Goal: Information Seeking & Learning: Learn about a topic

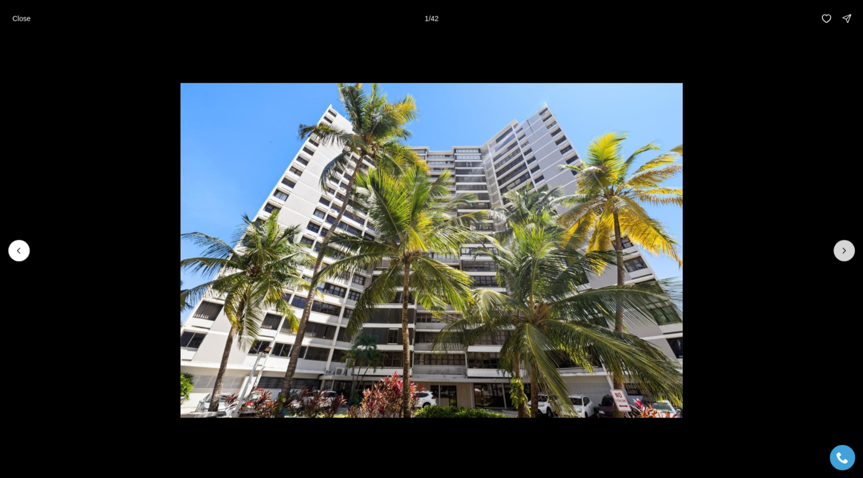
click at [841, 258] on button "Next slide" at bounding box center [843, 250] width 21 height 21
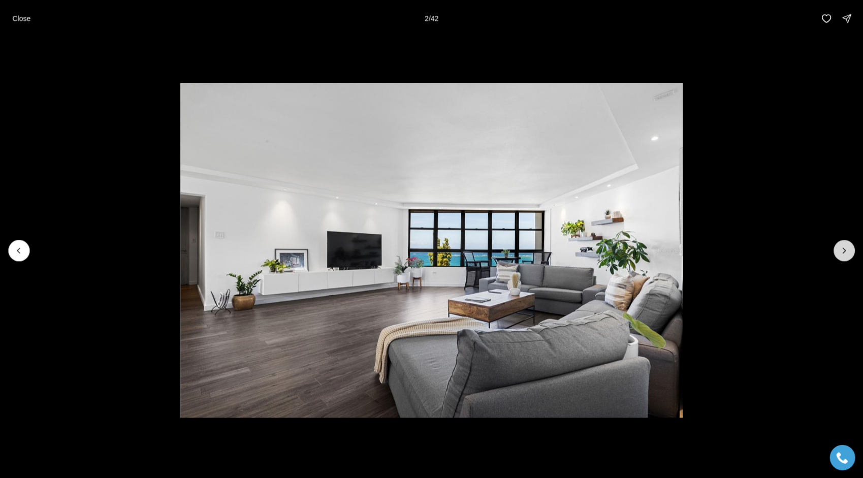
click at [838, 254] on button "Next slide" at bounding box center [843, 250] width 21 height 21
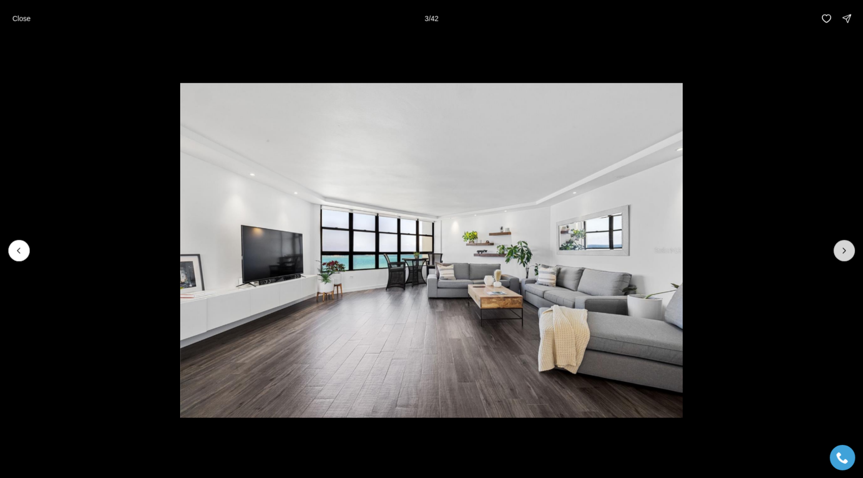
click at [844, 250] on icon "Next slide" at bounding box center [844, 250] width 10 height 10
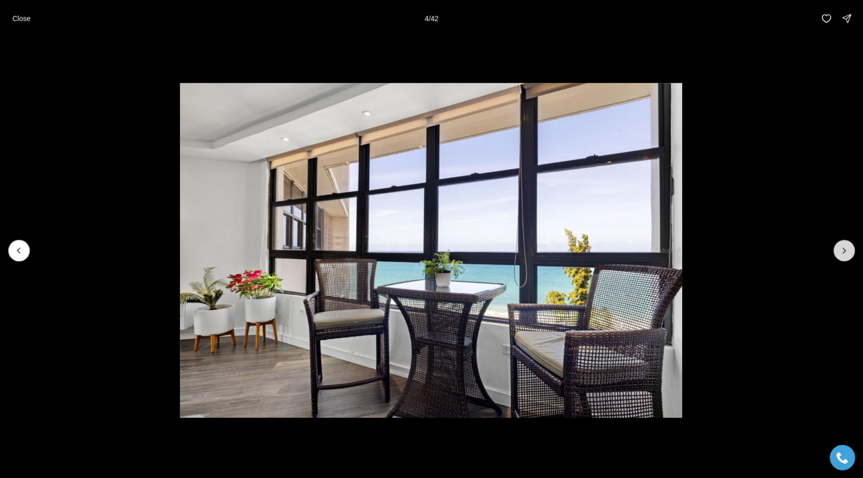
click at [844, 250] on icon "Next slide" at bounding box center [844, 250] width 10 height 10
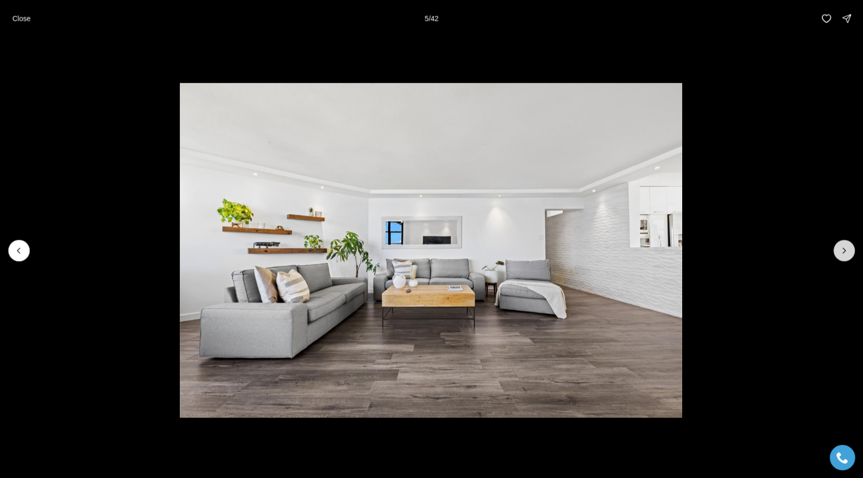
click at [839, 250] on button "Next slide" at bounding box center [843, 250] width 21 height 21
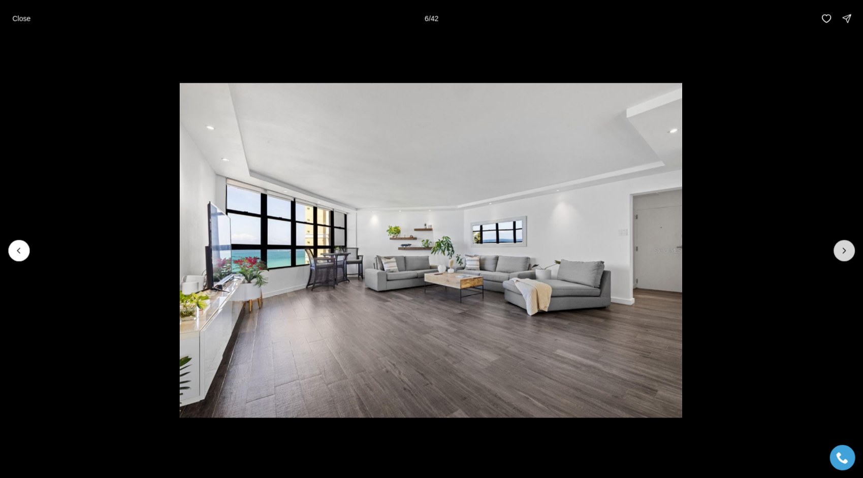
click at [844, 249] on icon "Next slide" at bounding box center [844, 250] width 3 height 5
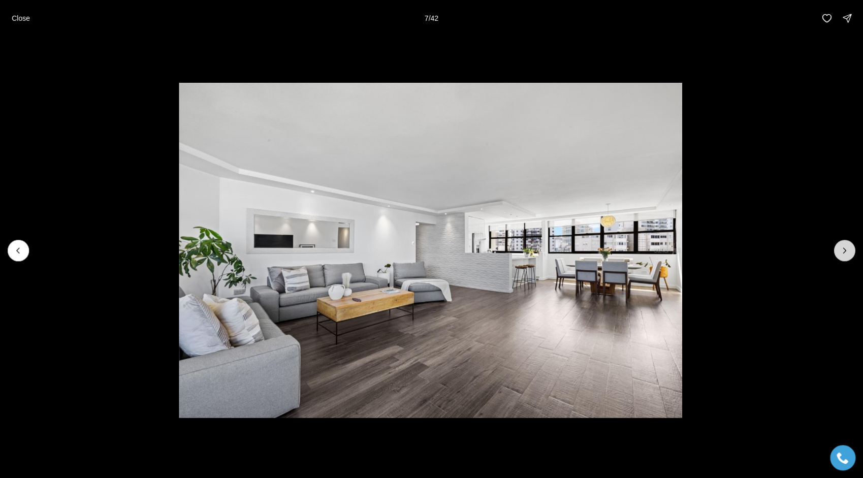
click at [842, 256] on button "Next slide" at bounding box center [843, 250] width 21 height 21
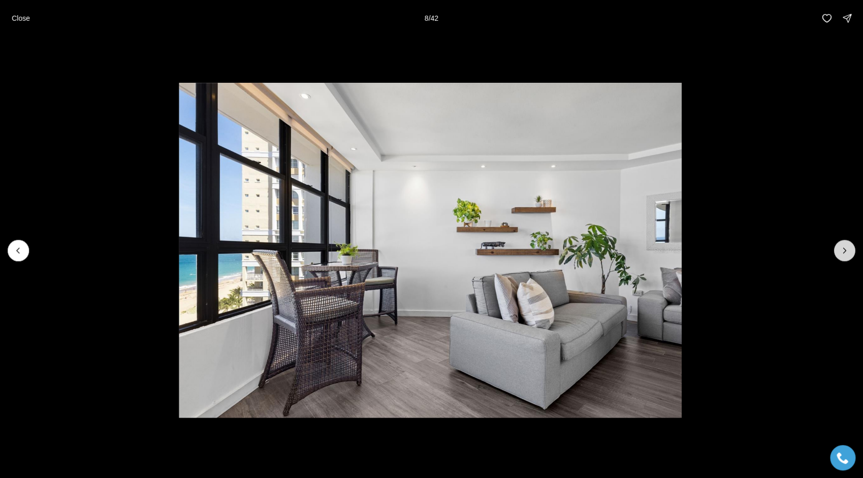
click at [836, 253] on button "Next slide" at bounding box center [843, 250] width 21 height 21
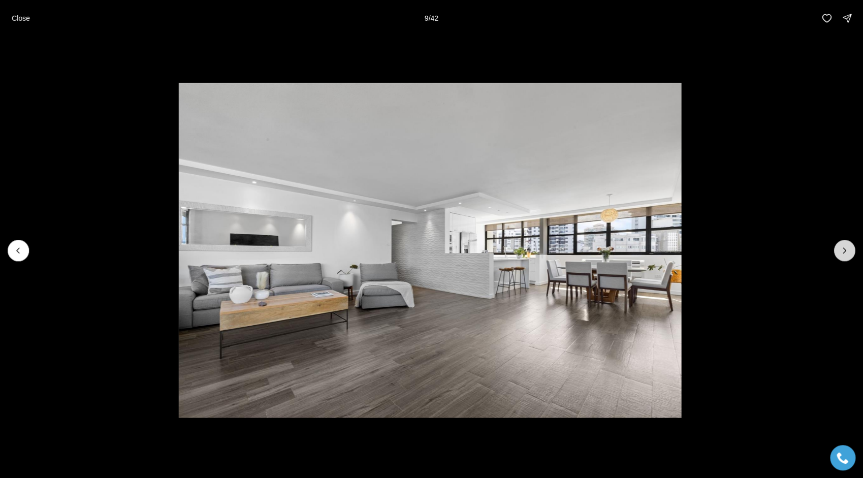
click at [837, 253] on button "Next slide" at bounding box center [843, 250] width 21 height 21
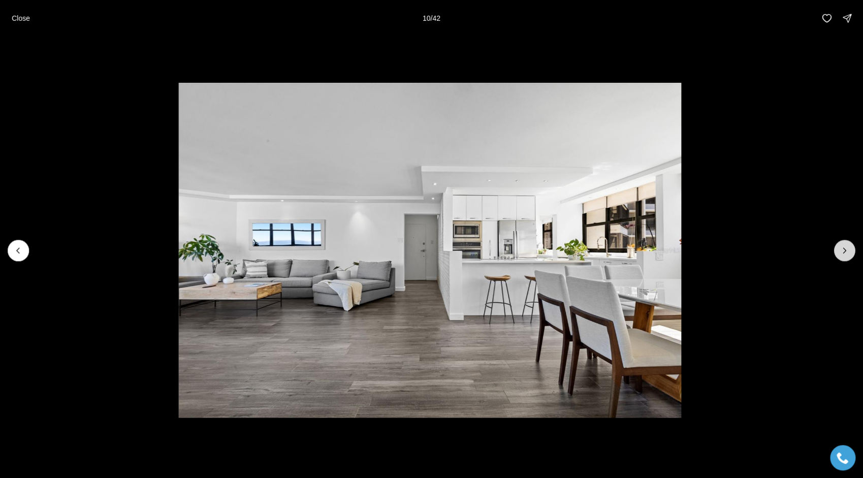
click at [844, 250] on icon "Next slide" at bounding box center [844, 250] width 10 height 10
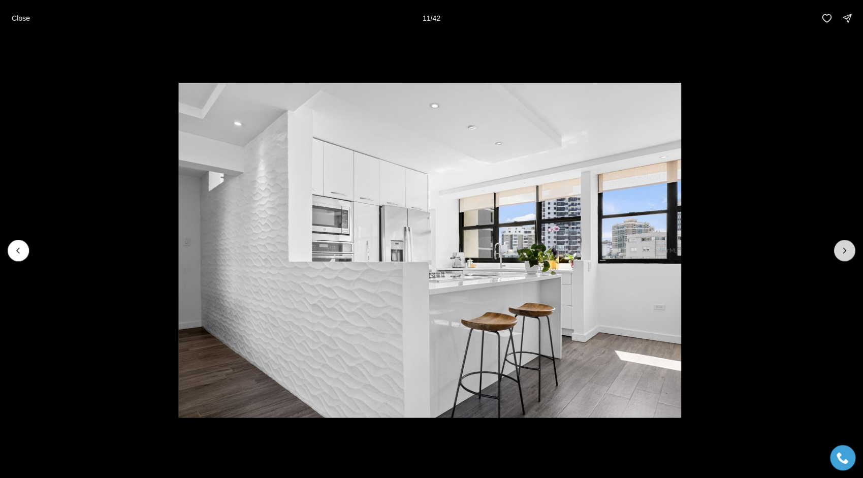
click at [839, 256] on button "Next slide" at bounding box center [843, 250] width 21 height 21
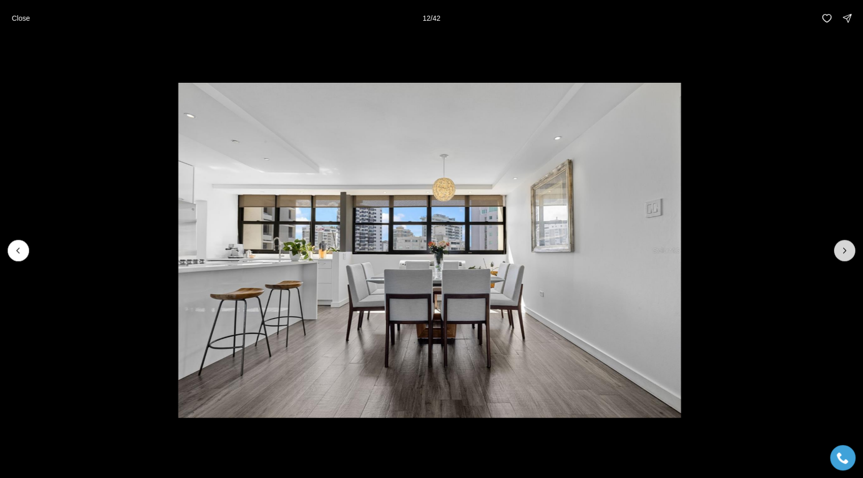
click at [851, 254] on button "Next slide" at bounding box center [843, 250] width 21 height 21
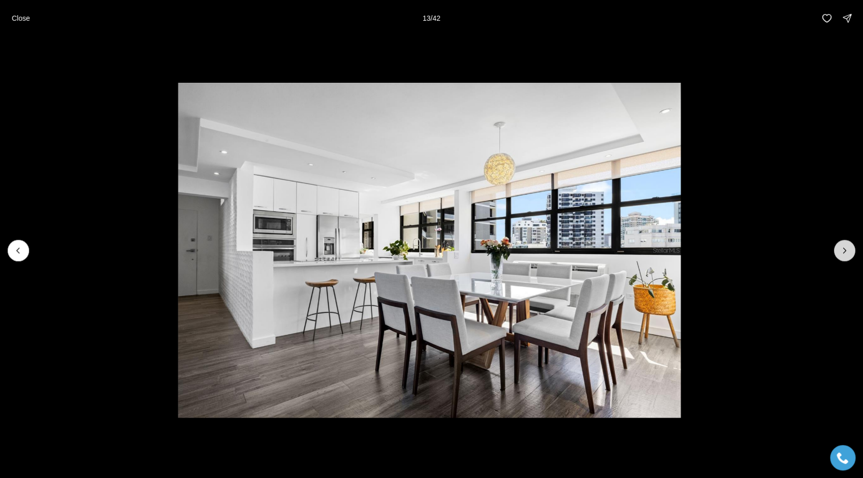
click at [846, 252] on icon "Next slide" at bounding box center [844, 250] width 10 height 10
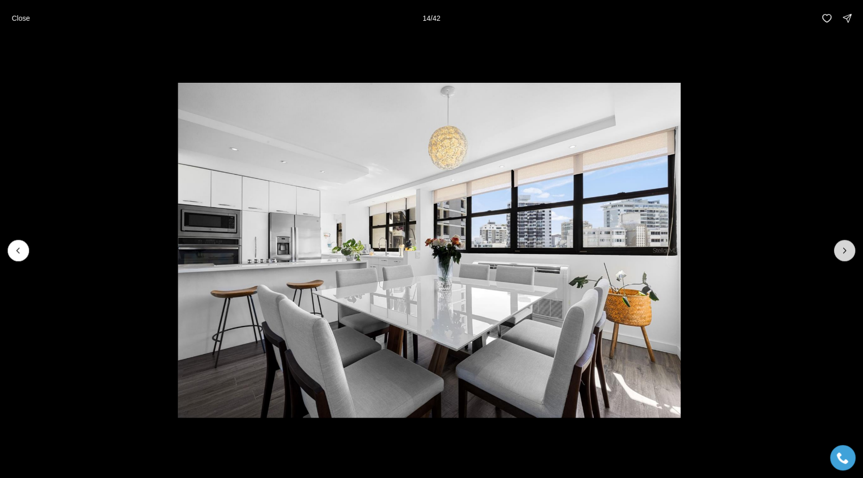
click at [845, 252] on icon "Next slide" at bounding box center [844, 250] width 10 height 10
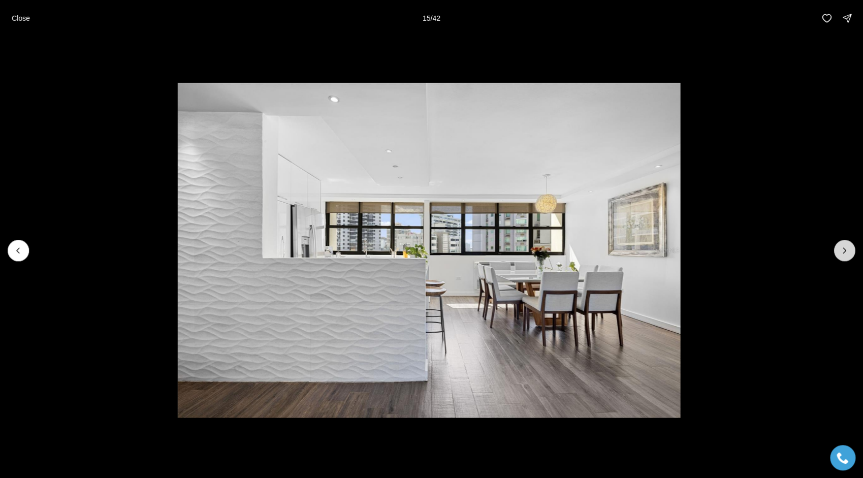
click at [844, 251] on icon "Next slide" at bounding box center [844, 250] width 3 height 5
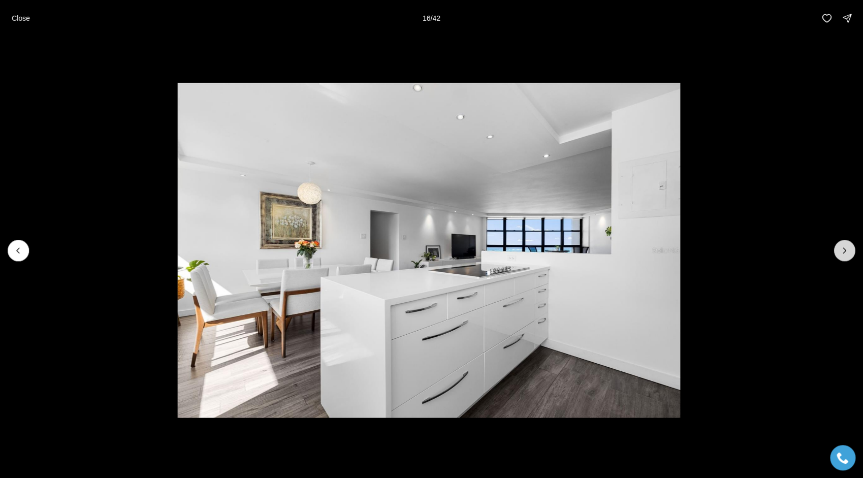
click at [844, 251] on icon "Next slide" at bounding box center [844, 250] width 3 height 5
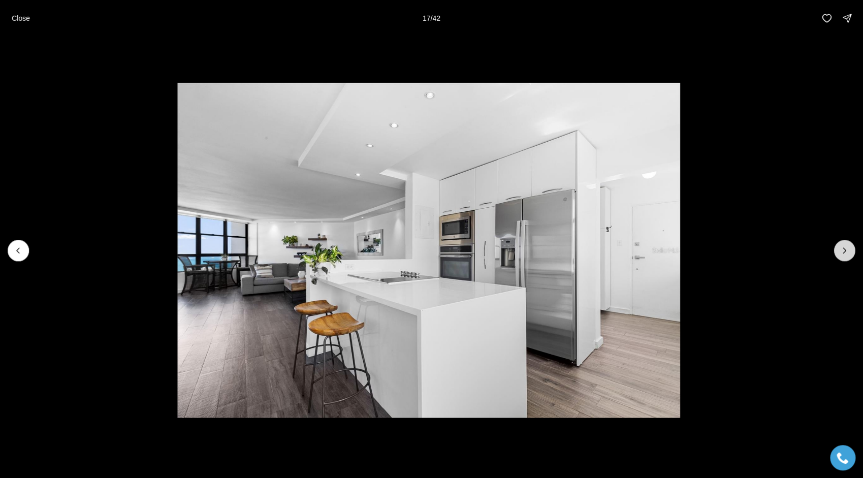
click at [844, 250] on icon "Next slide" at bounding box center [844, 250] width 10 height 10
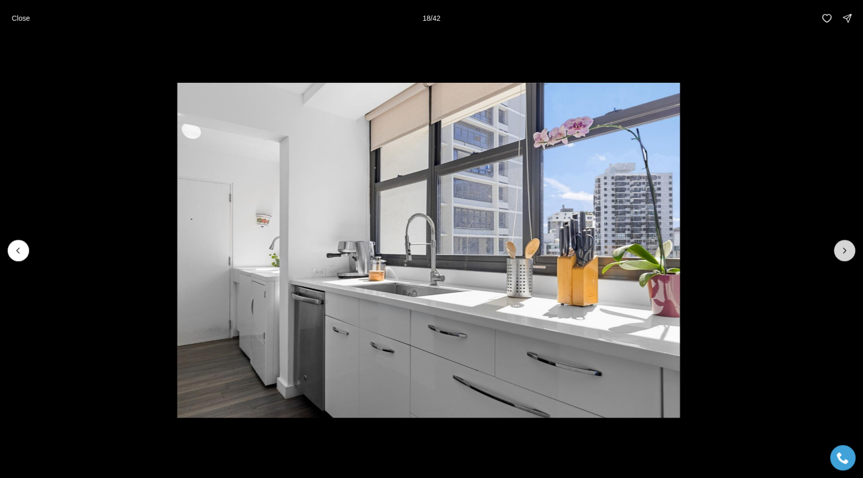
click at [845, 252] on icon "Next slide" at bounding box center [844, 250] width 10 height 10
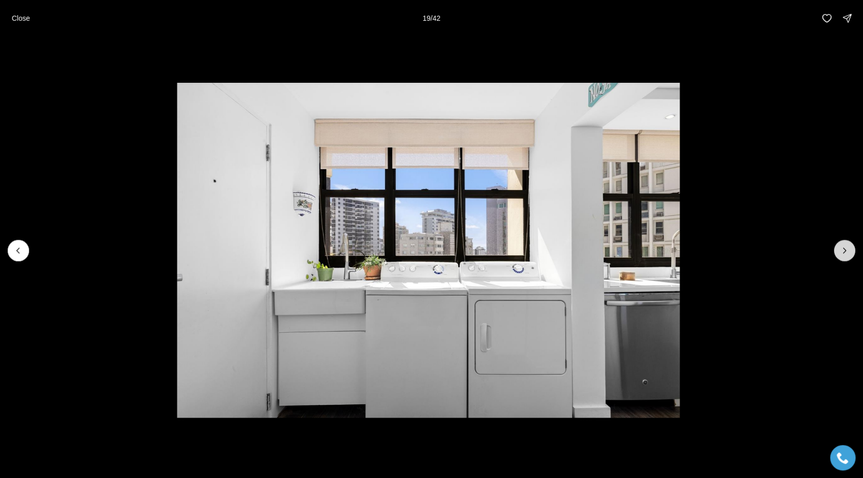
click at [845, 253] on icon "Next slide" at bounding box center [844, 250] width 10 height 10
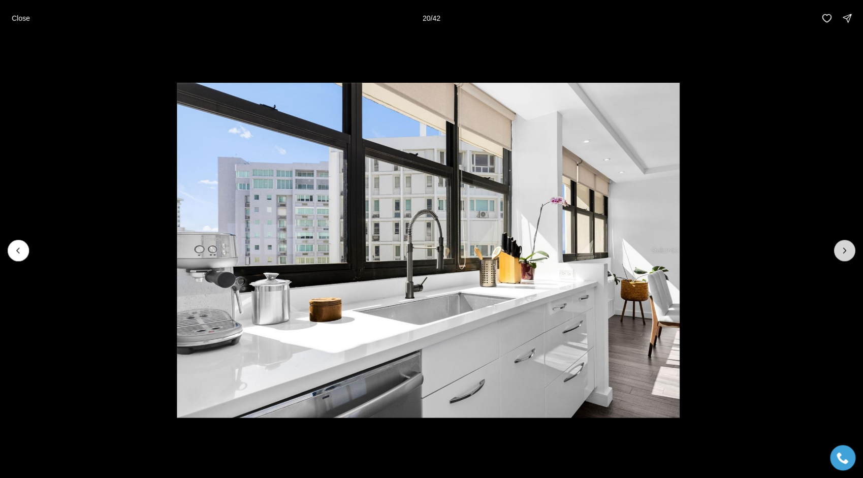
click at [844, 250] on icon "Next slide" at bounding box center [844, 250] width 10 height 10
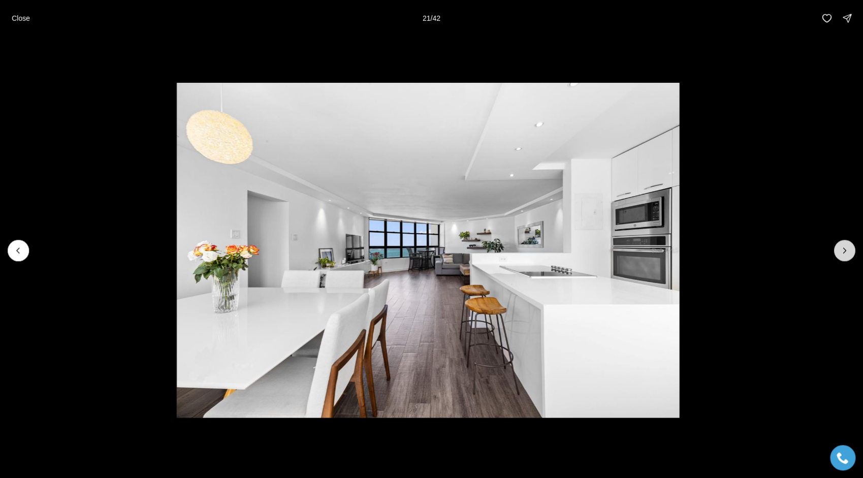
click at [844, 251] on icon "Next slide" at bounding box center [844, 250] width 10 height 10
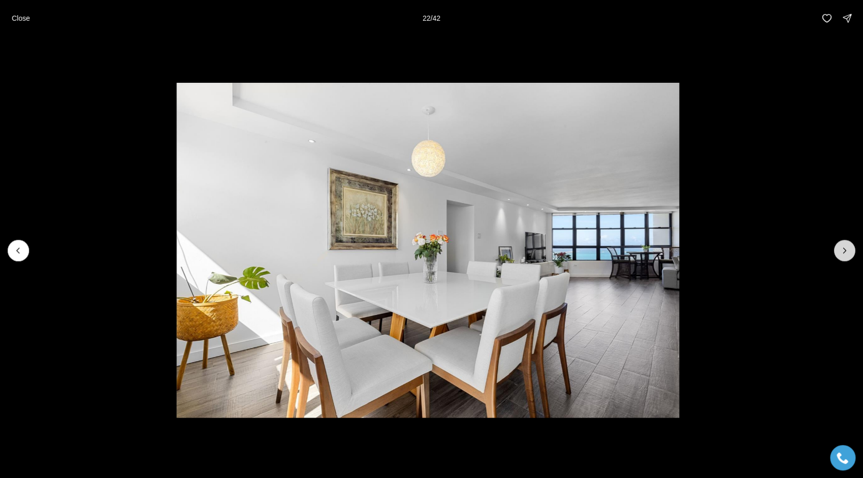
click at [844, 250] on icon "Next slide" at bounding box center [844, 250] width 10 height 10
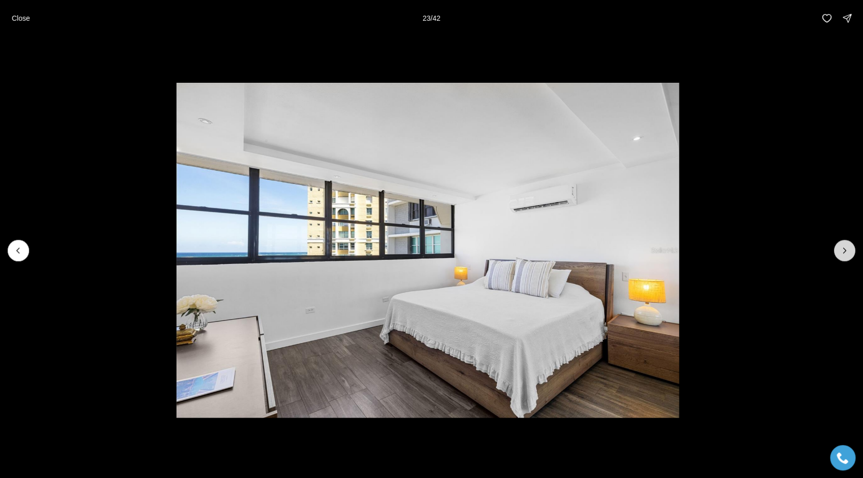
click at [843, 248] on icon "Next slide" at bounding box center [844, 250] width 10 height 10
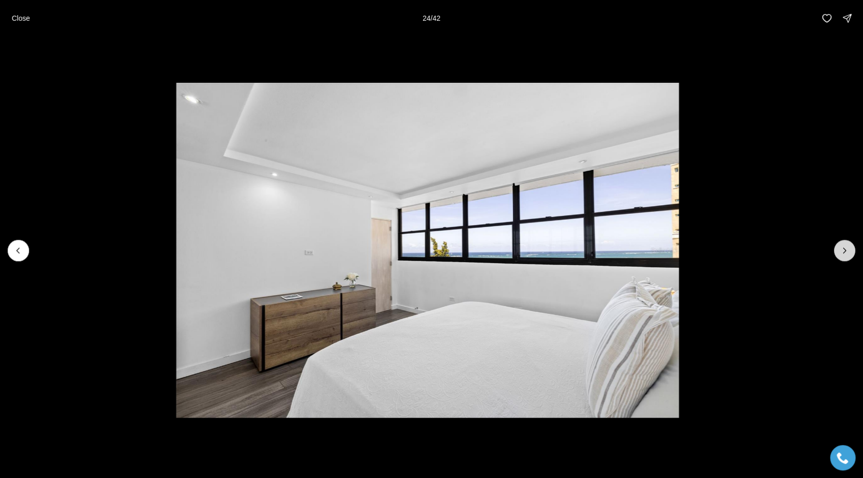
click at [846, 249] on icon "Next slide" at bounding box center [844, 250] width 10 height 10
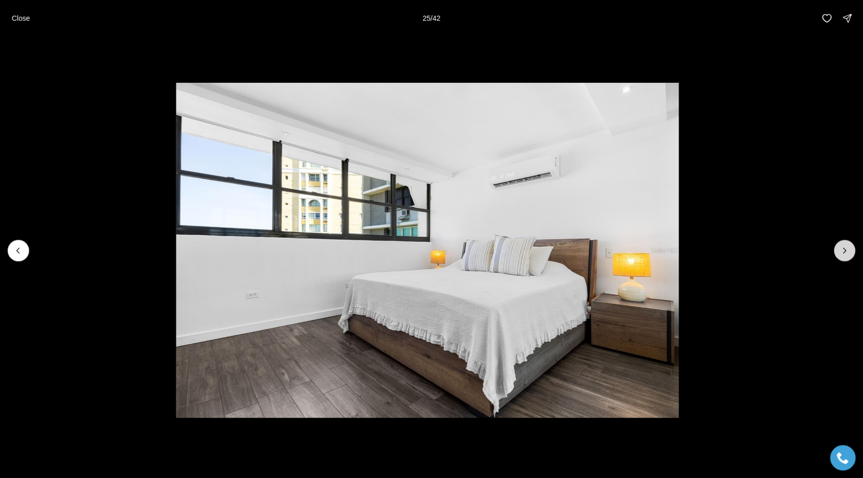
click at [844, 250] on icon "Next slide" at bounding box center [844, 250] width 10 height 10
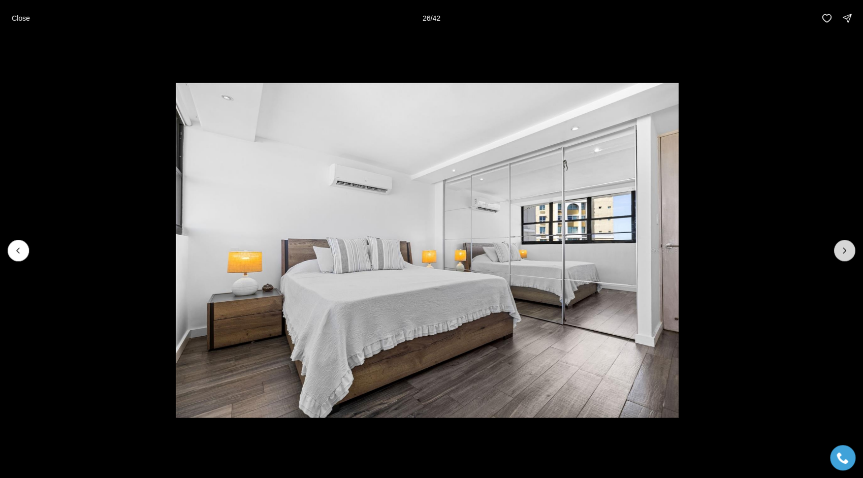
click at [843, 250] on icon "Next slide" at bounding box center [844, 250] width 10 height 10
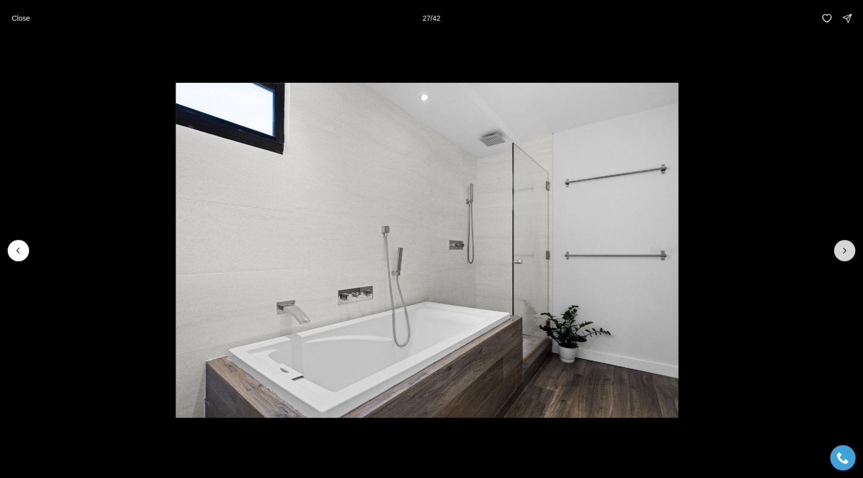
click at [844, 250] on icon "Next slide" at bounding box center [844, 250] width 10 height 10
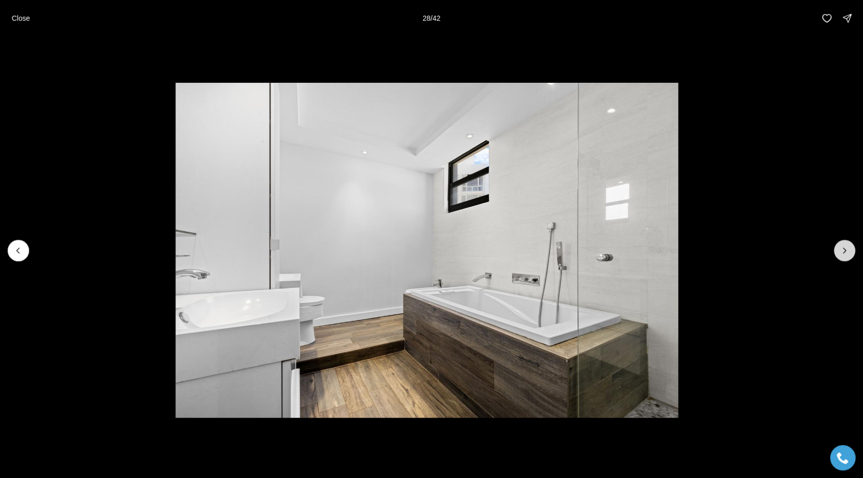
click at [843, 250] on icon "Next slide" at bounding box center [844, 250] width 10 height 10
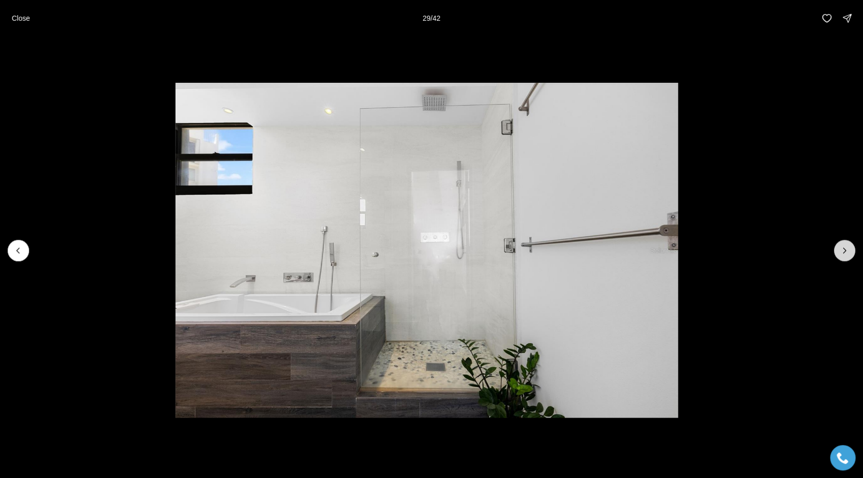
click at [843, 252] on icon "Next slide" at bounding box center [844, 250] width 10 height 10
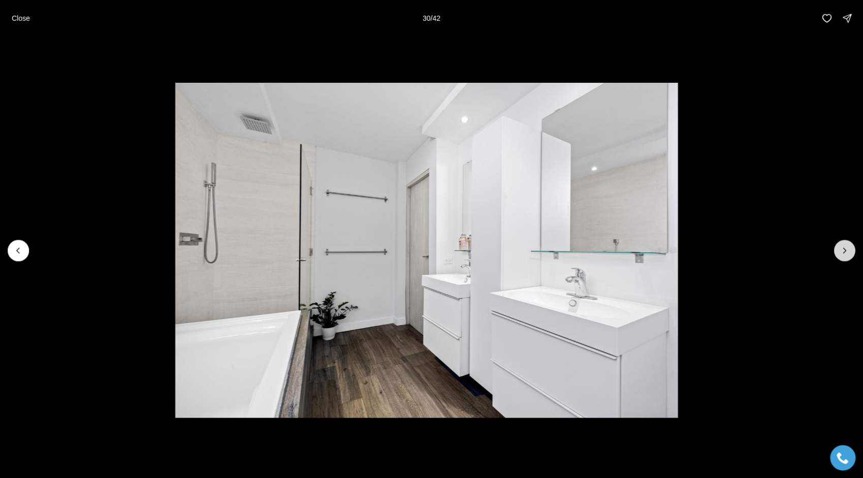
click at [843, 252] on icon "Next slide" at bounding box center [844, 250] width 3 height 5
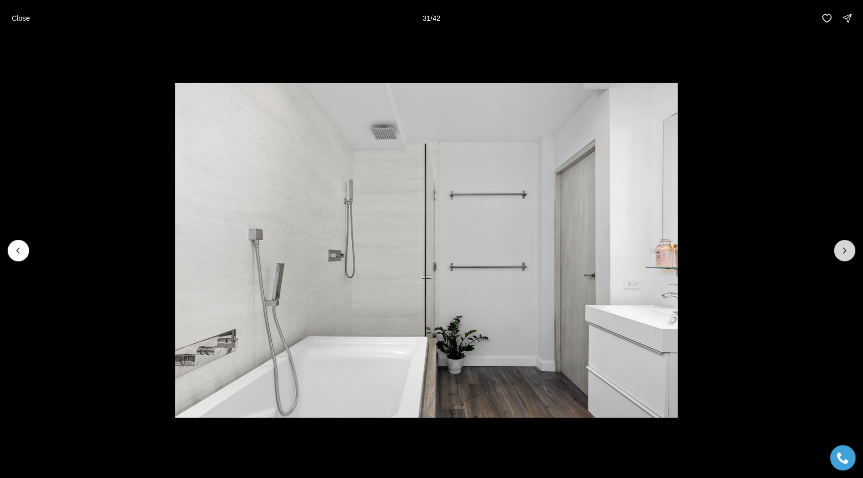
click at [844, 250] on icon "Next slide" at bounding box center [844, 250] width 10 height 10
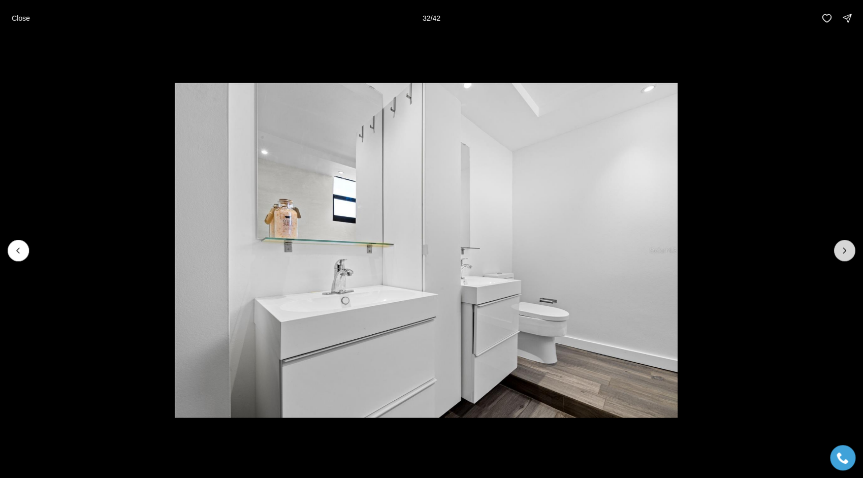
click at [844, 251] on icon "Next slide" at bounding box center [844, 250] width 10 height 10
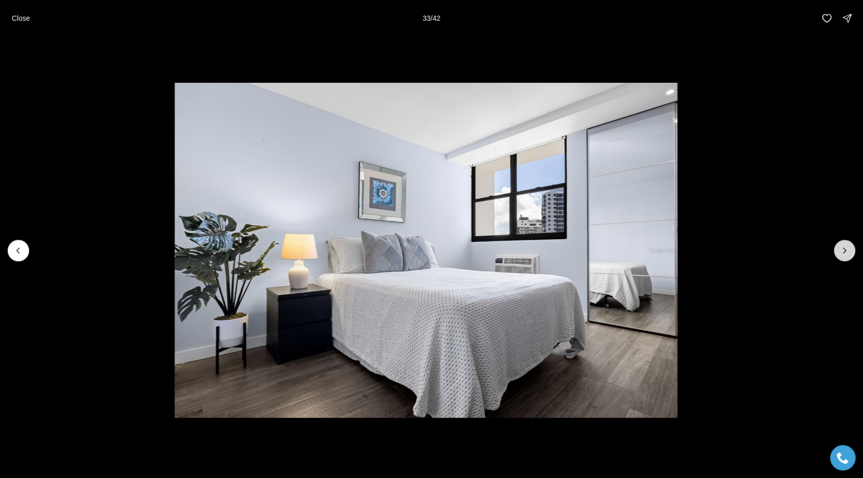
click at [846, 249] on icon "Next slide" at bounding box center [844, 250] width 10 height 10
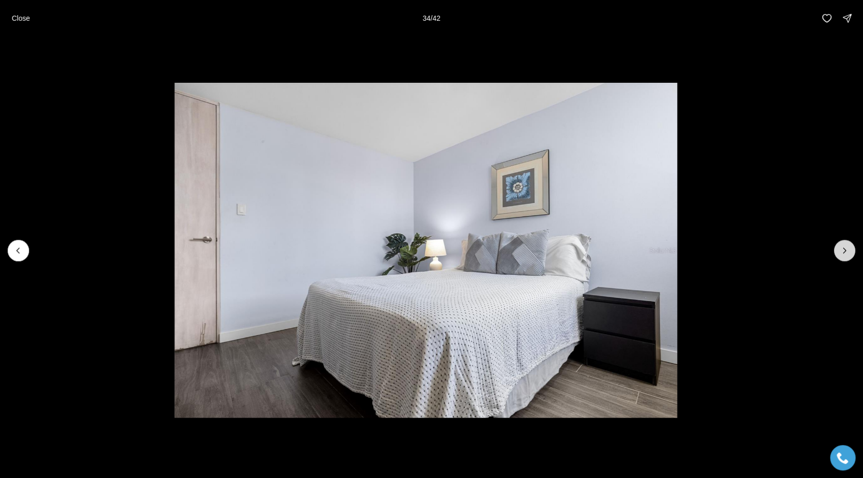
click at [845, 252] on icon "Next slide" at bounding box center [844, 250] width 10 height 10
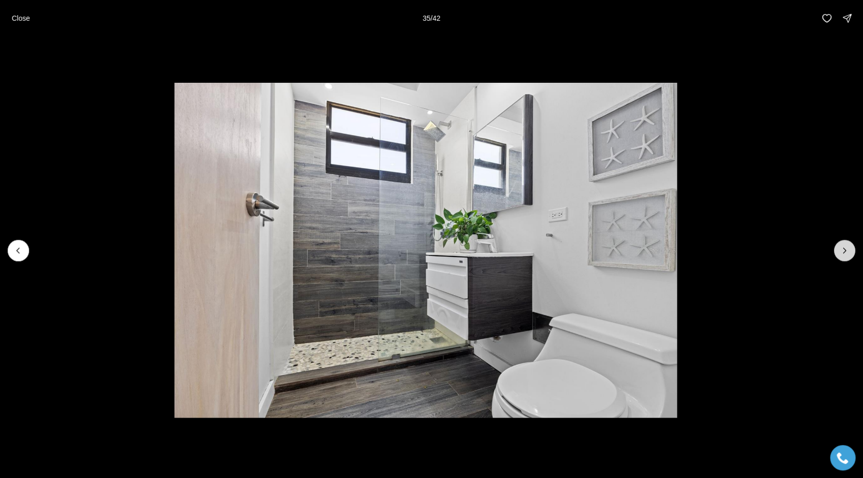
click at [844, 250] on icon "Next slide" at bounding box center [844, 250] width 10 height 10
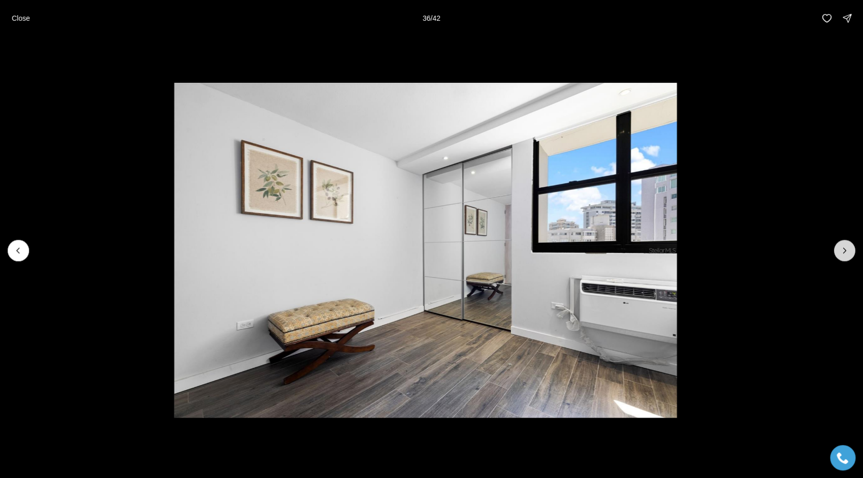
click at [844, 250] on icon "Next slide" at bounding box center [844, 250] width 10 height 10
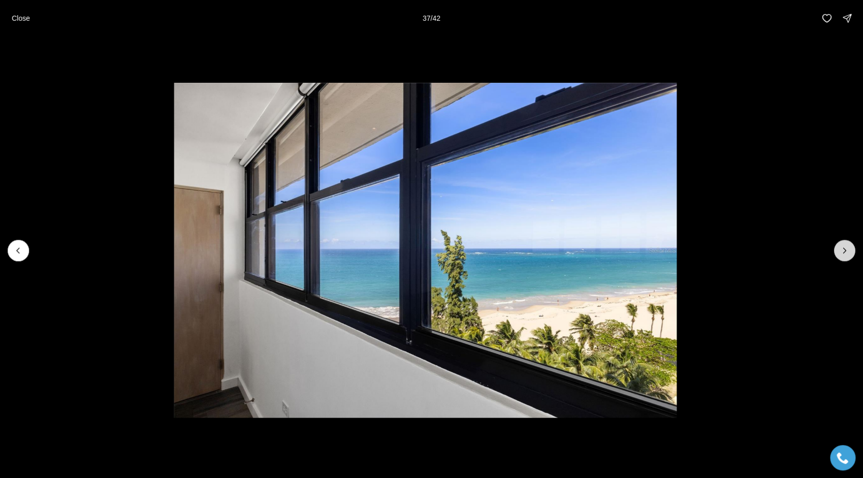
click at [845, 251] on icon "Next slide" at bounding box center [844, 250] width 3 height 5
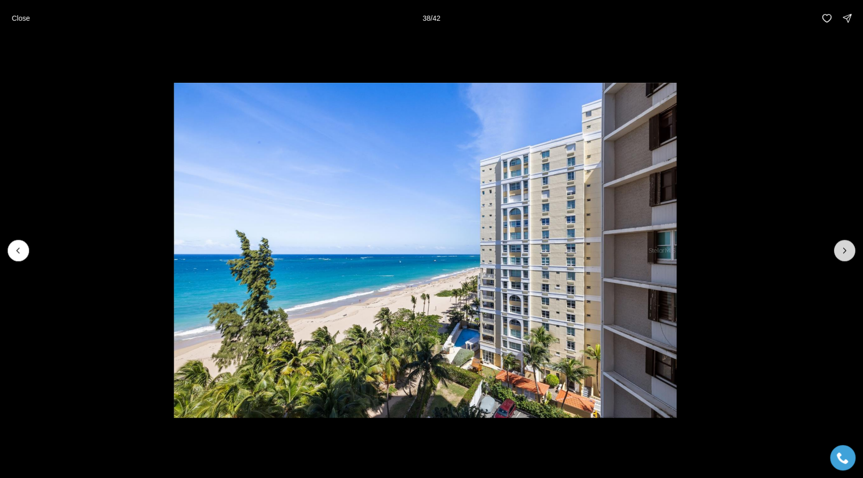
click at [843, 250] on icon "Next slide" at bounding box center [844, 250] width 10 height 10
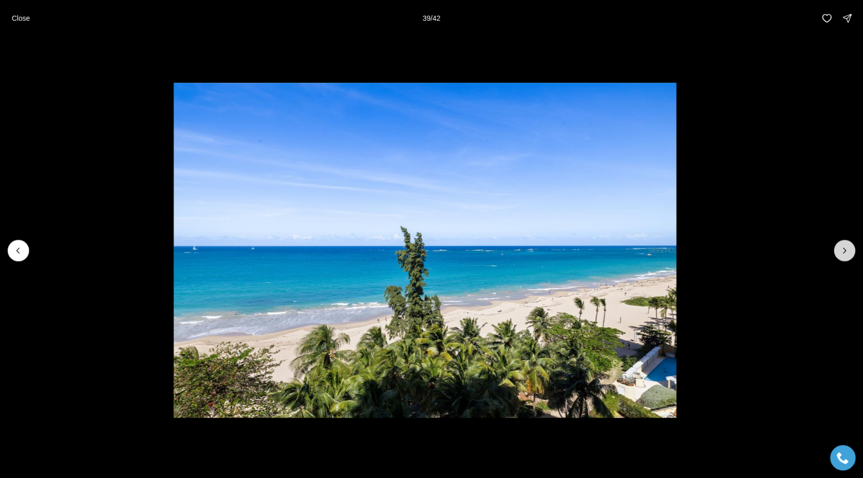
click at [845, 250] on icon "Next slide" at bounding box center [844, 250] width 10 height 10
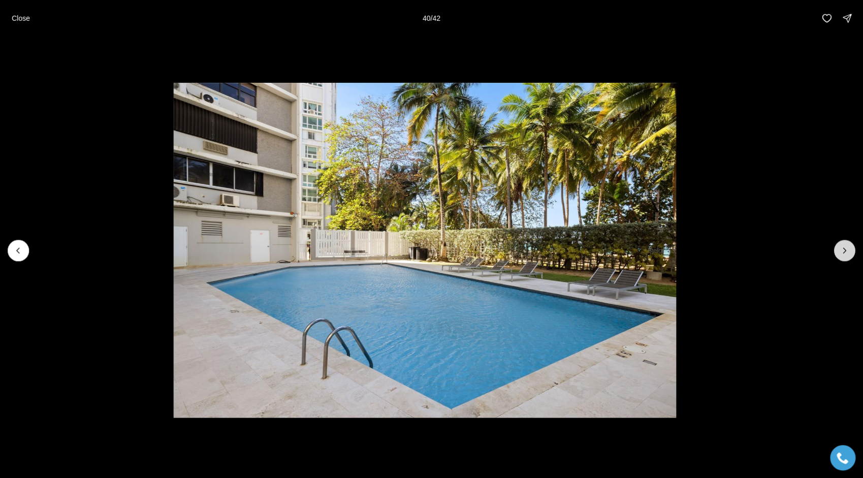
click at [844, 252] on icon "Next slide" at bounding box center [844, 250] width 3 height 5
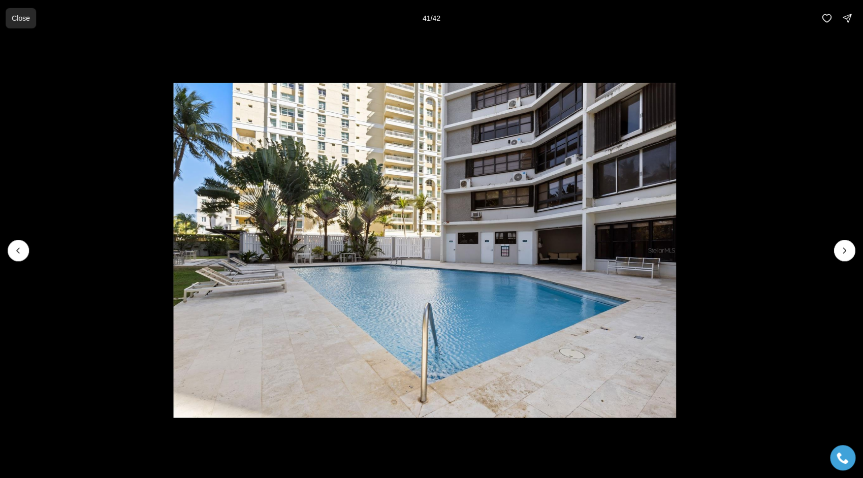
click at [23, 15] on p "Close" at bounding box center [21, 18] width 18 height 8
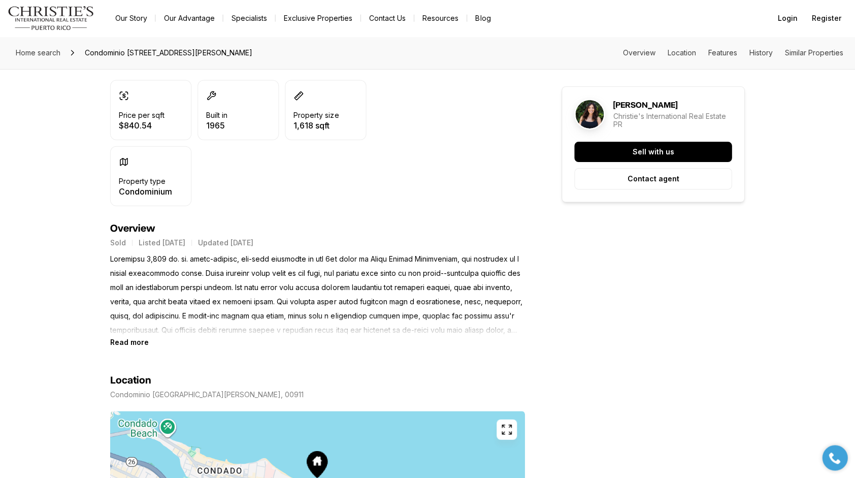
scroll to position [271, 0]
click at [131, 342] on b "Read more" at bounding box center [130, 341] width 39 height 9
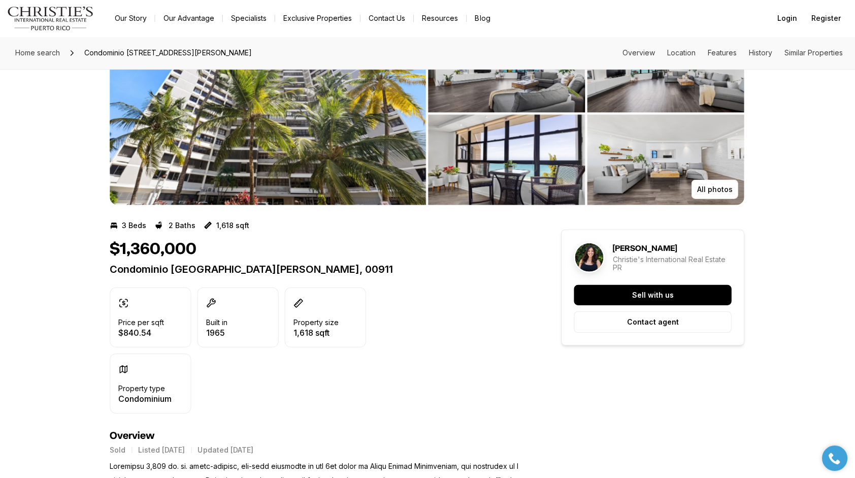
scroll to position [0, 0]
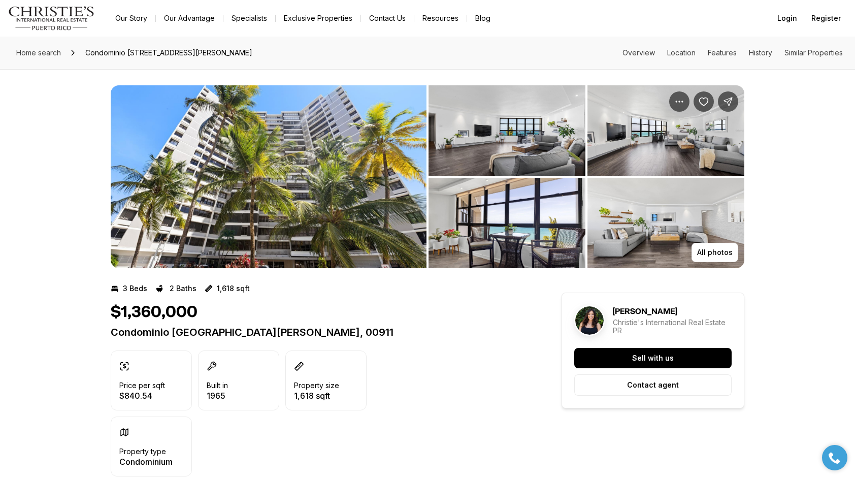
click at [527, 156] on img "View image gallery" at bounding box center [507, 130] width 157 height 90
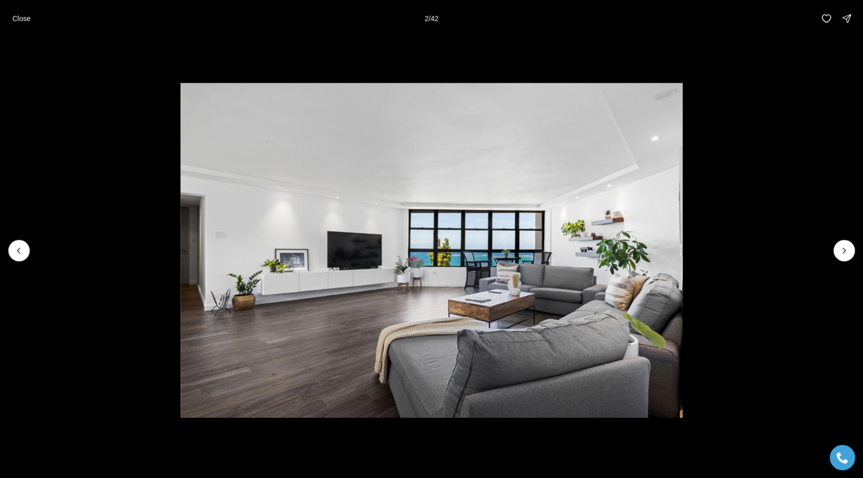
click at [837, 256] on button "Next slide" at bounding box center [843, 250] width 21 height 21
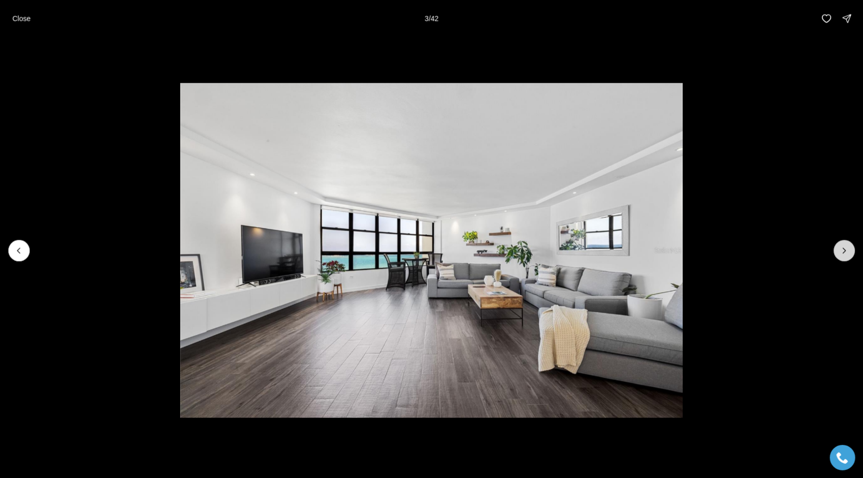
click at [837, 256] on button "Next slide" at bounding box center [843, 250] width 21 height 21
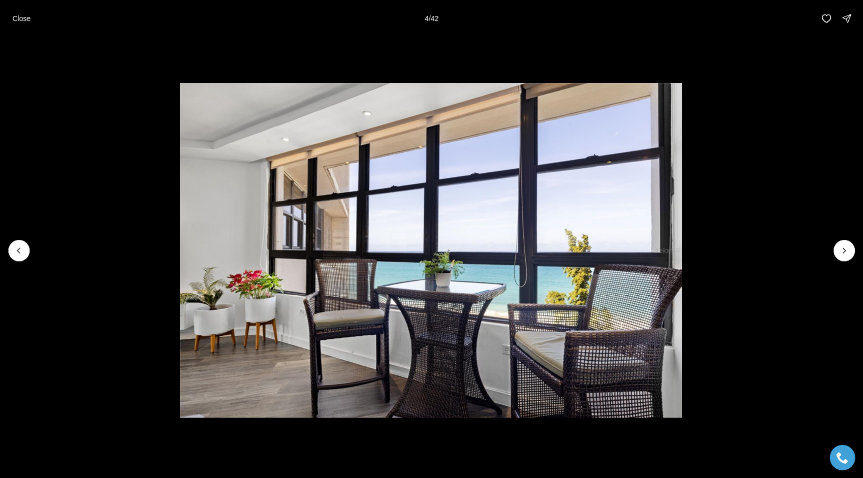
click at [835, 260] on li "4 of 42" at bounding box center [430, 250] width 863 height 427
click at [838, 258] on button "Next slide" at bounding box center [843, 250] width 21 height 21
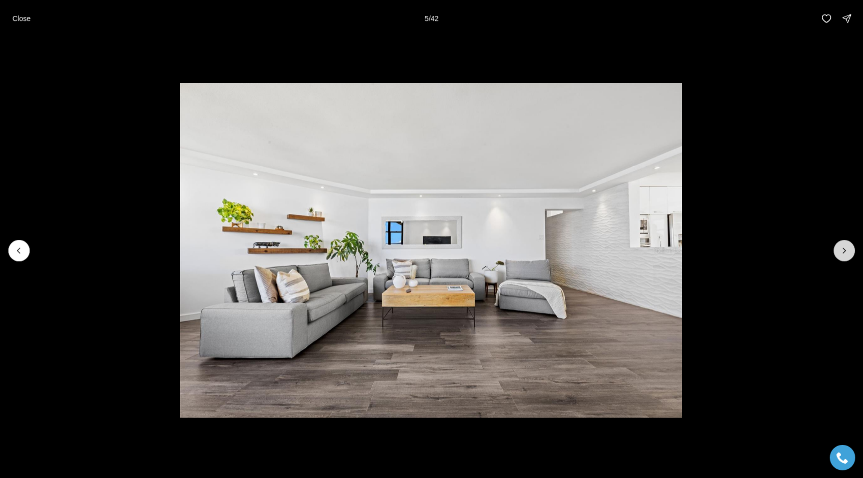
click at [844, 251] on icon "Next slide" at bounding box center [844, 250] width 3 height 5
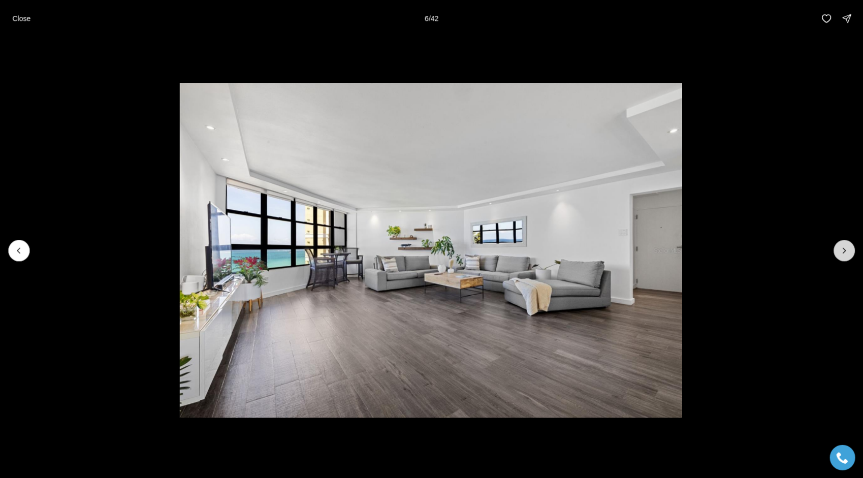
click at [841, 259] on button "Next slide" at bounding box center [843, 250] width 21 height 21
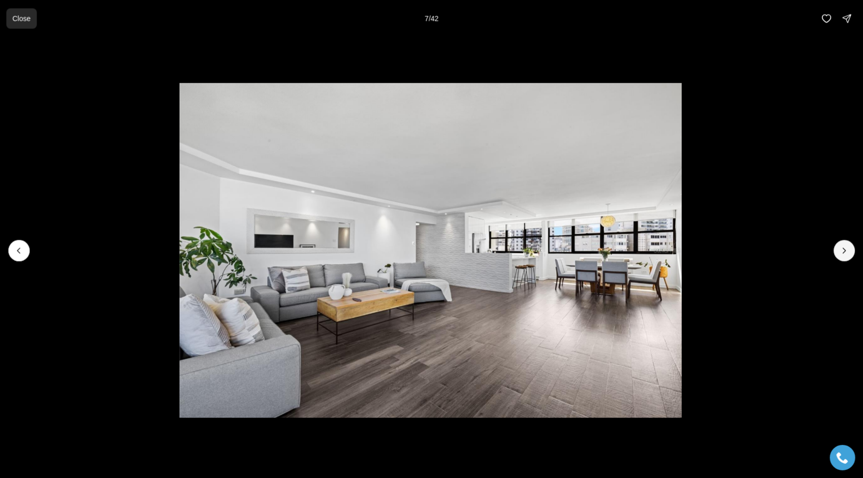
click at [21, 23] on button "Close" at bounding box center [21, 18] width 30 height 20
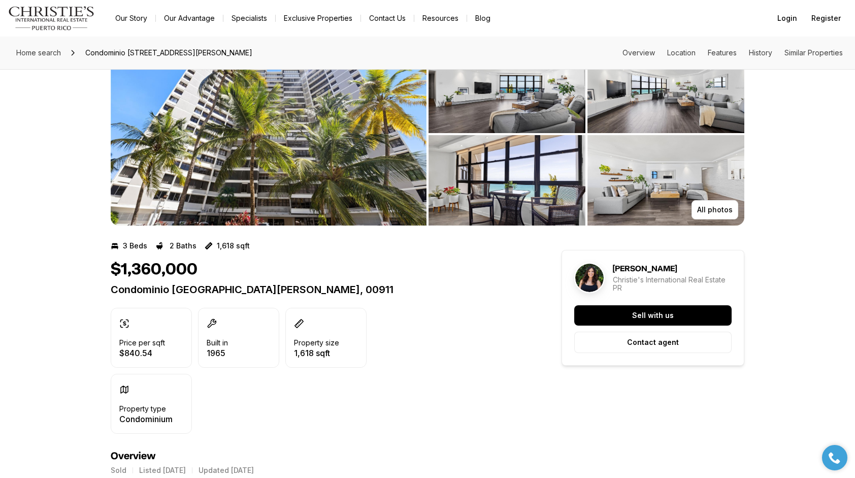
scroll to position [43, 0]
